Goal: Navigation & Orientation: Find specific page/section

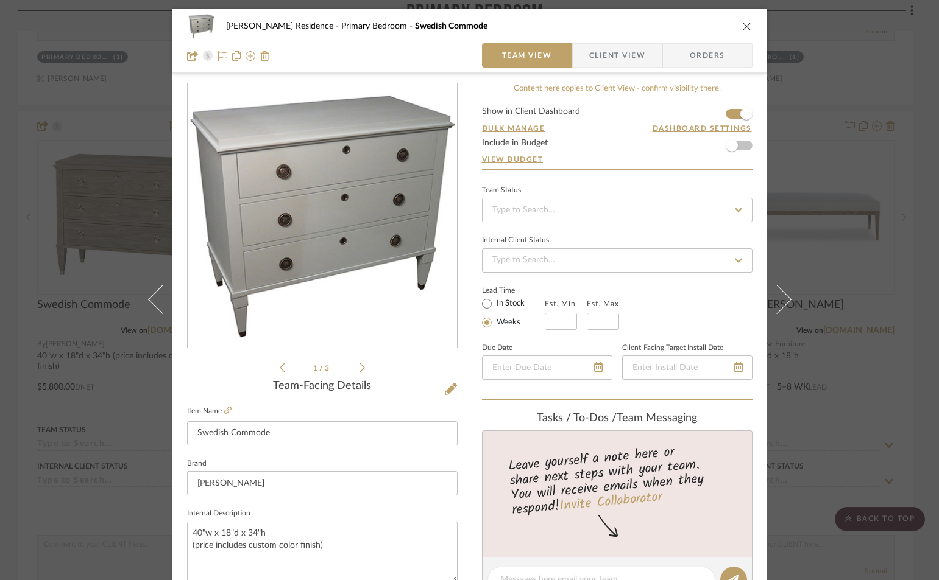
scroll to position [122, 0]
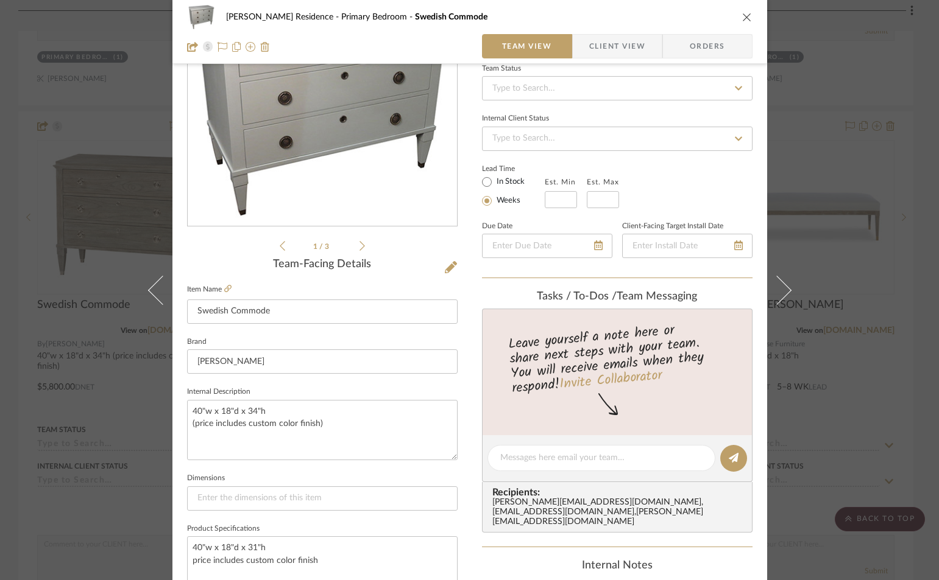
click at [742, 16] on icon "close" at bounding box center [747, 17] width 10 height 10
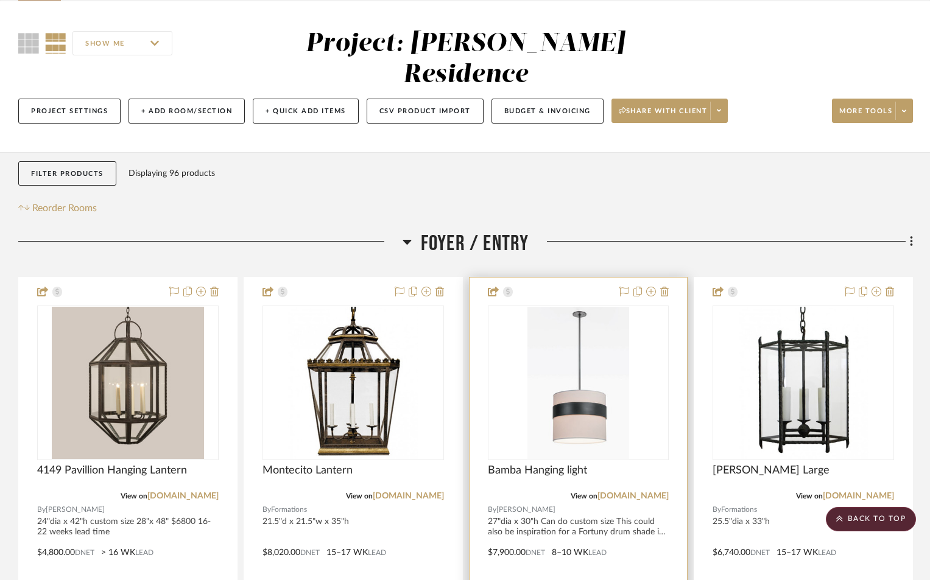
scroll to position [0, 0]
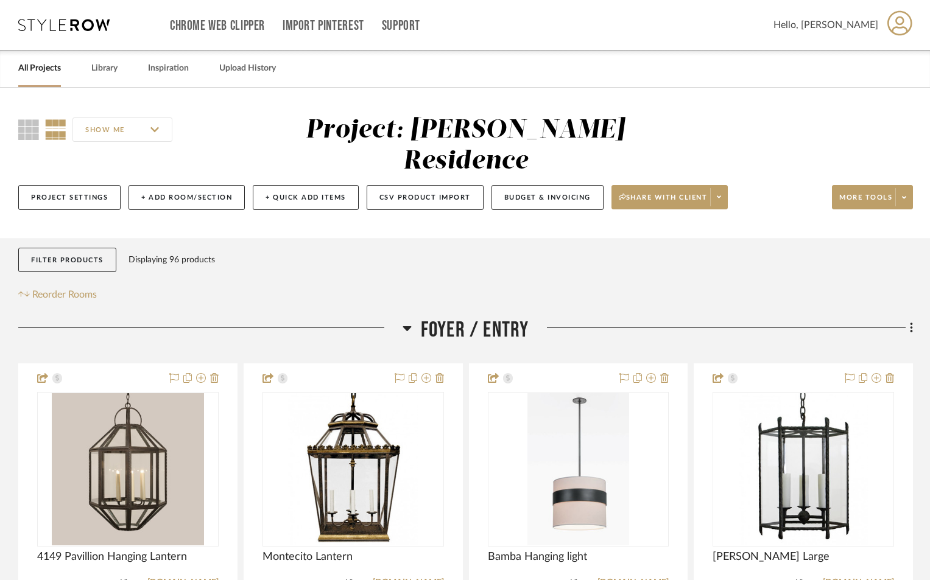
click at [50, 69] on link "All Projects" at bounding box center [39, 68] width 43 height 16
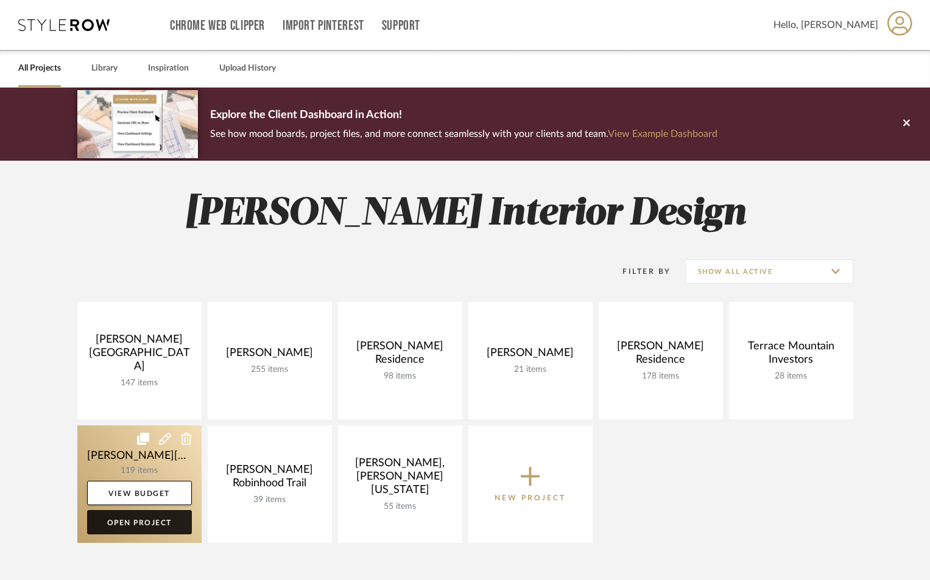
click at [147, 527] on link "Open Project" at bounding box center [139, 522] width 105 height 24
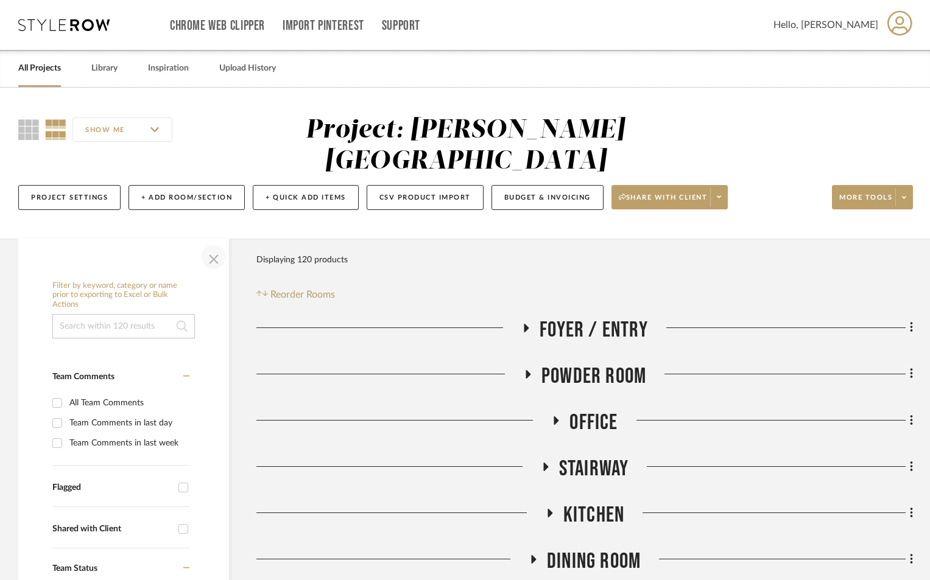
click at [208, 242] on span "button" at bounding box center [213, 256] width 29 height 29
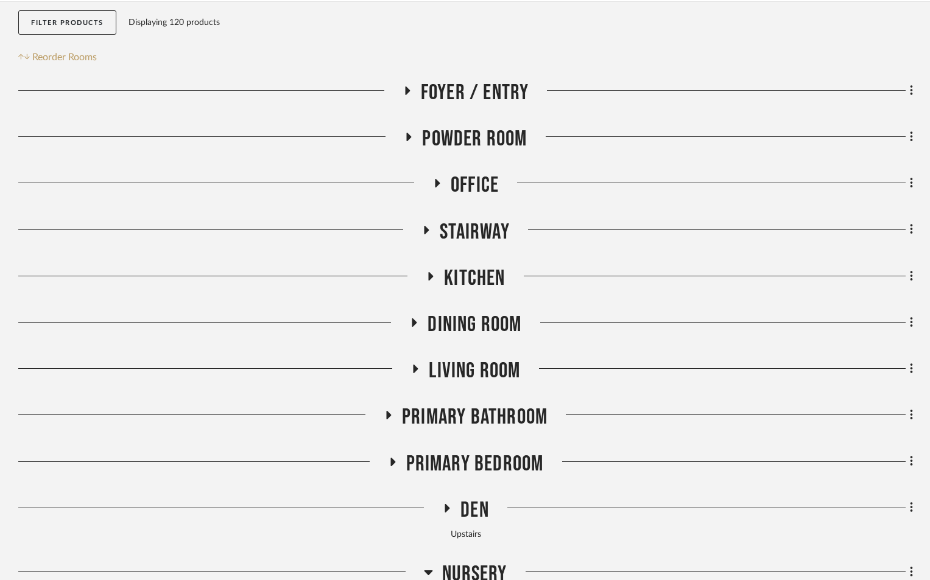
scroll to position [244, 0]
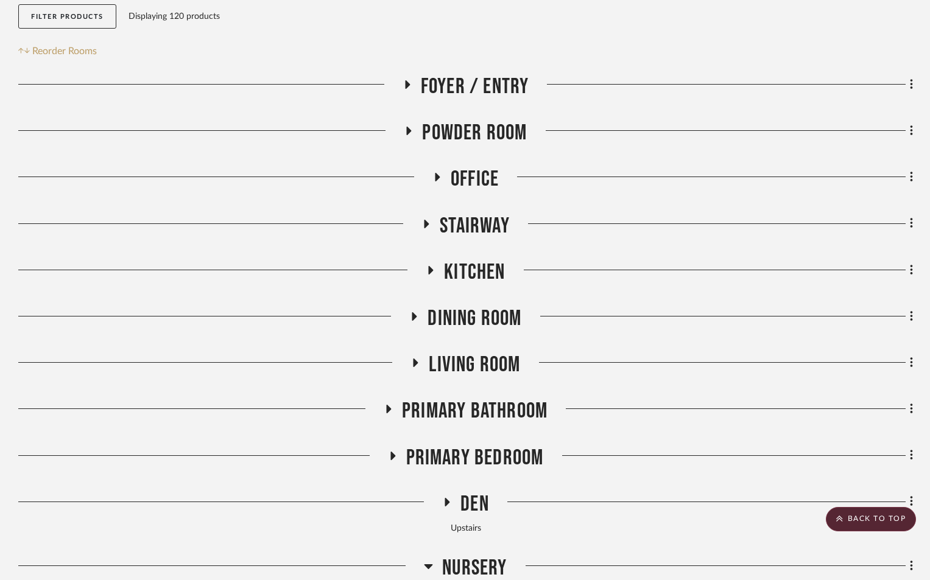
click at [418, 359] on icon at bounding box center [415, 363] width 15 height 9
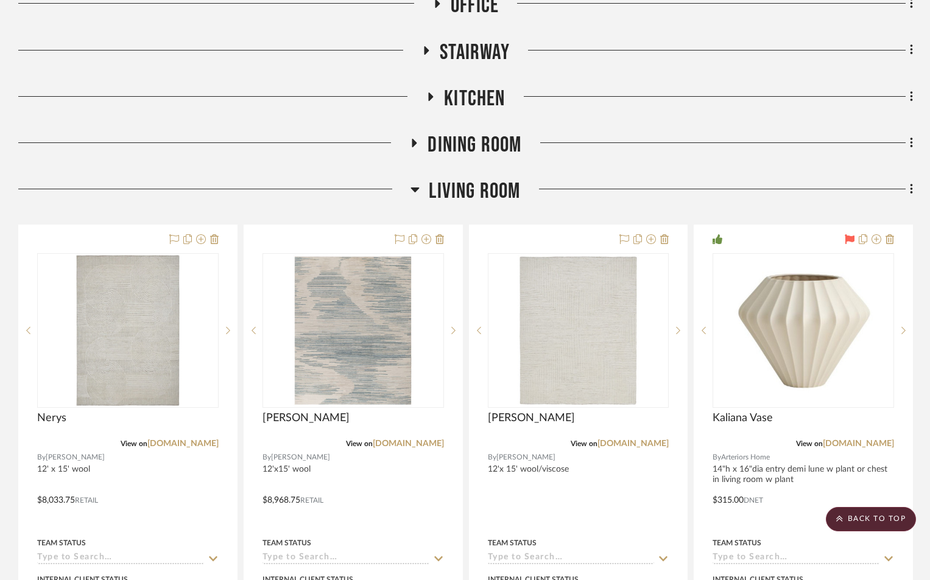
scroll to position [426, 0]
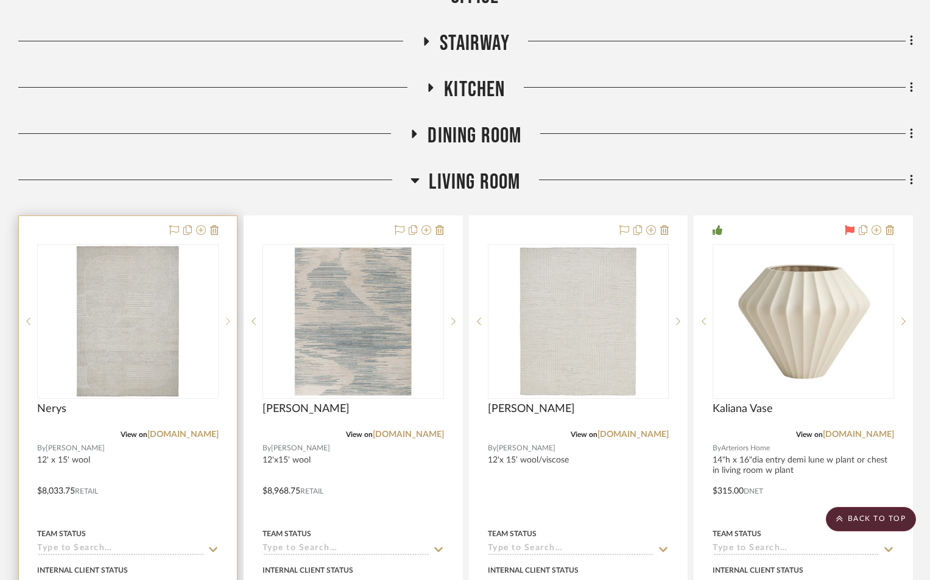
click at [228, 317] on icon at bounding box center [228, 321] width 4 height 9
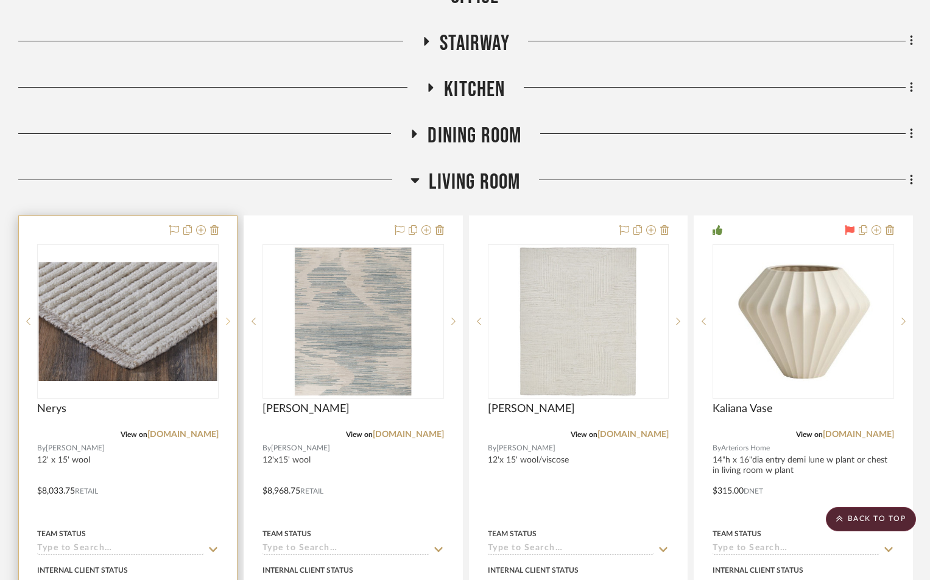
click at [228, 317] on icon at bounding box center [228, 321] width 4 height 9
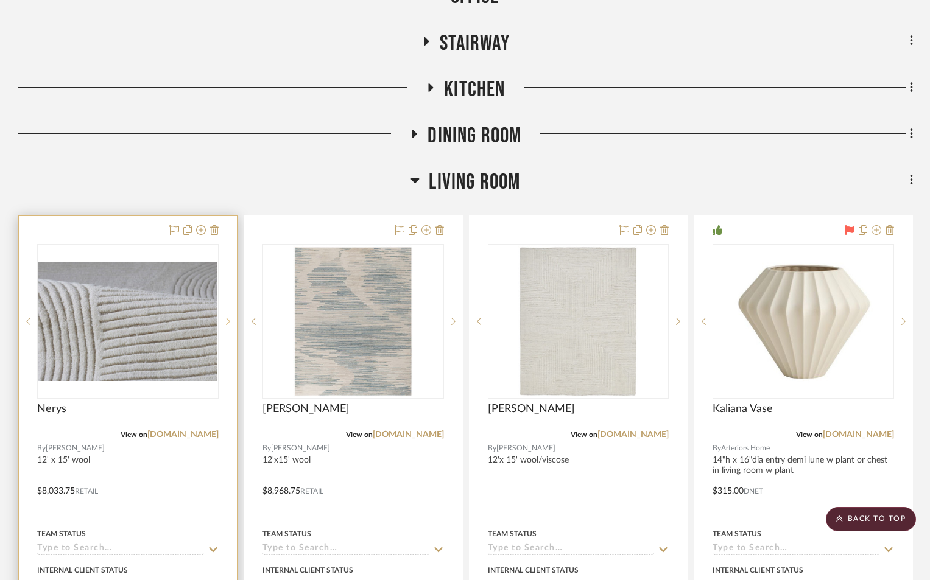
click at [228, 317] on icon at bounding box center [228, 321] width 4 height 9
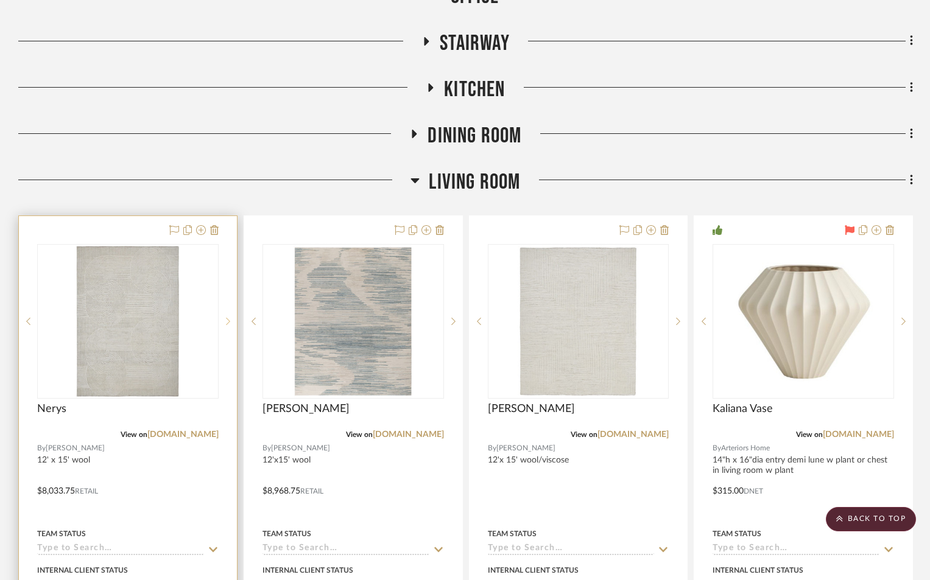
click at [228, 317] on icon at bounding box center [228, 321] width 4 height 9
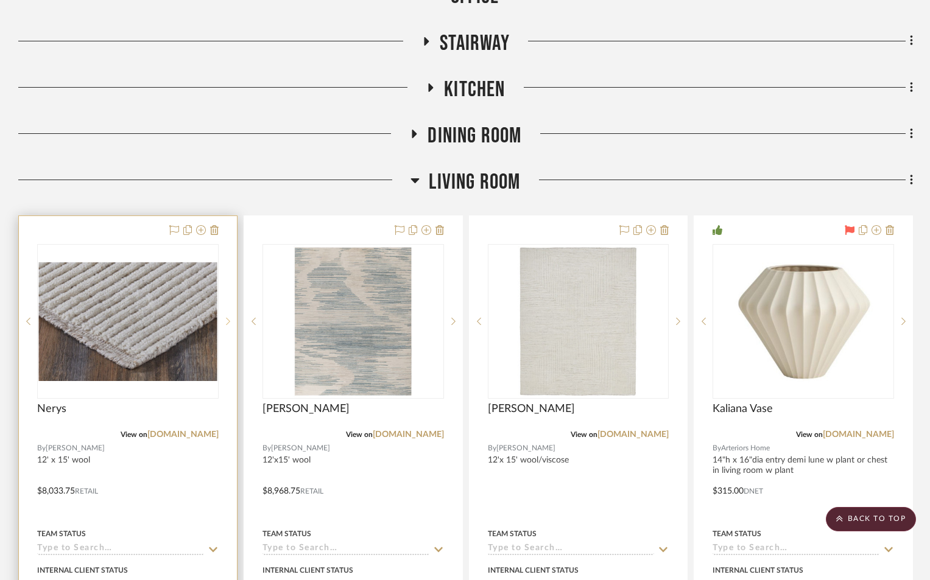
click at [228, 317] on icon at bounding box center [228, 321] width 4 height 9
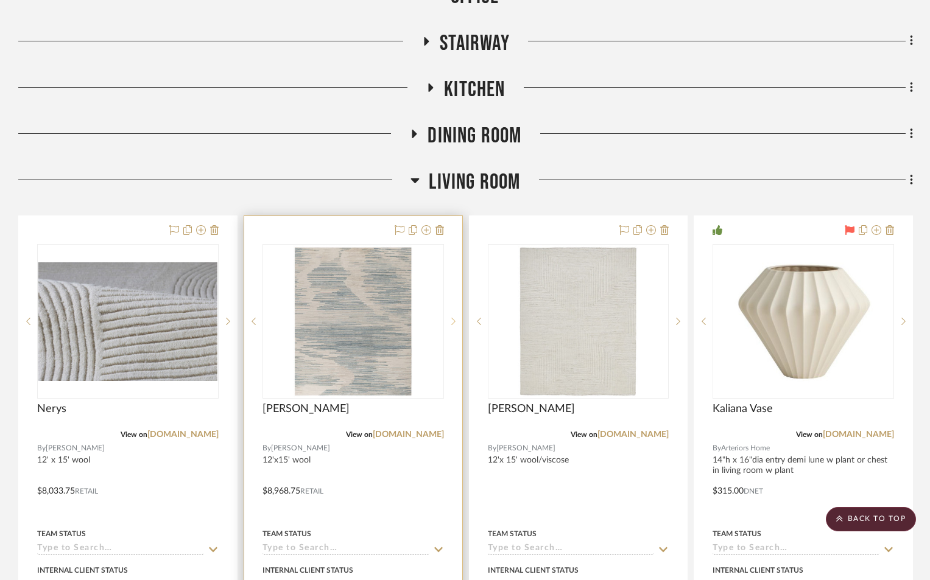
click at [453, 317] on icon at bounding box center [453, 321] width 4 height 9
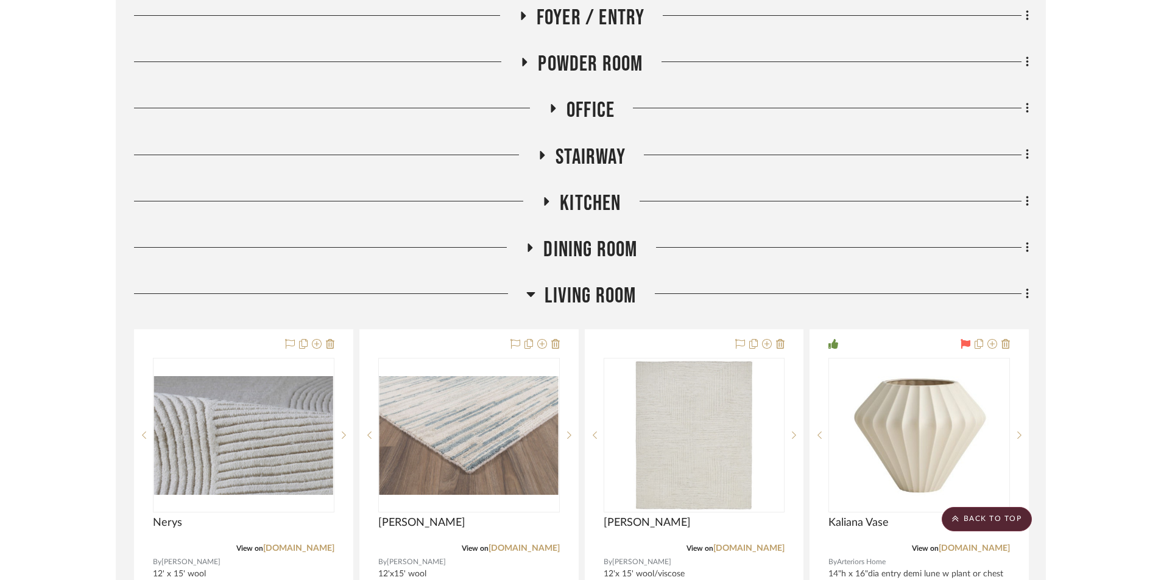
scroll to position [365, 0]
